Goal: Use online tool/utility

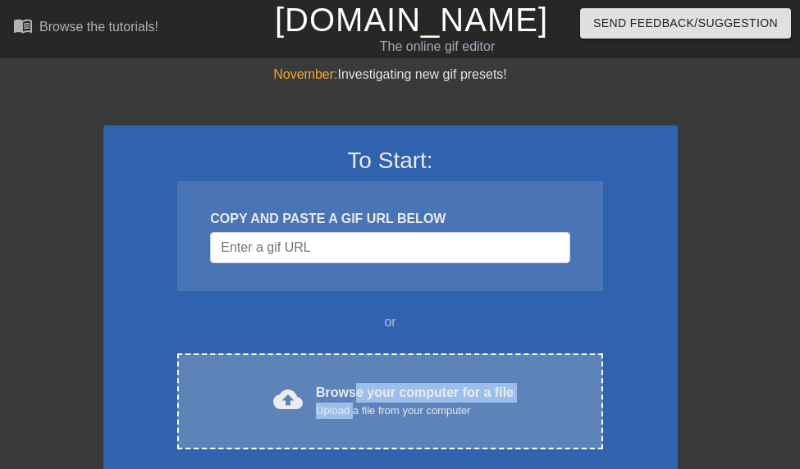
click at [356, 403] on div "Browse your computer for a file Upload a file from your computer" at bounding box center [415, 401] width 198 height 36
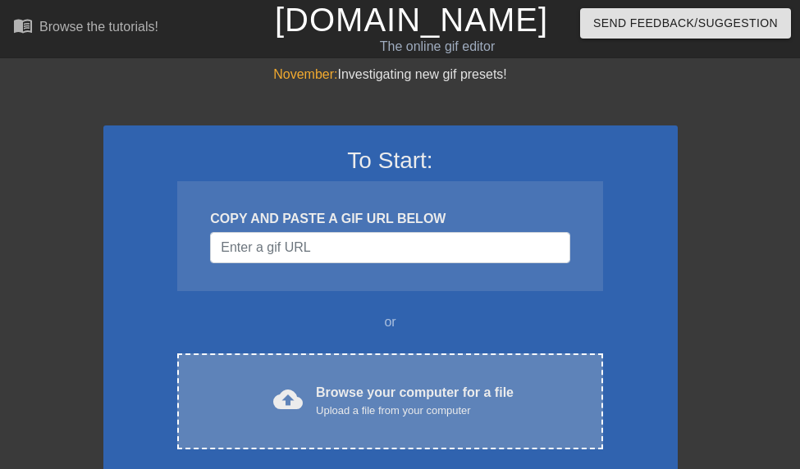
click at [346, 400] on div "Browse your computer for a file Upload a file from your computer" at bounding box center [415, 401] width 198 height 36
click at [410, 391] on div "Browse your computer for a file Upload a file from your computer" at bounding box center [415, 401] width 198 height 36
click at [354, 404] on div "Upload a file from your computer" at bounding box center [415, 411] width 198 height 16
